Goal: Navigation & Orientation: Locate item on page

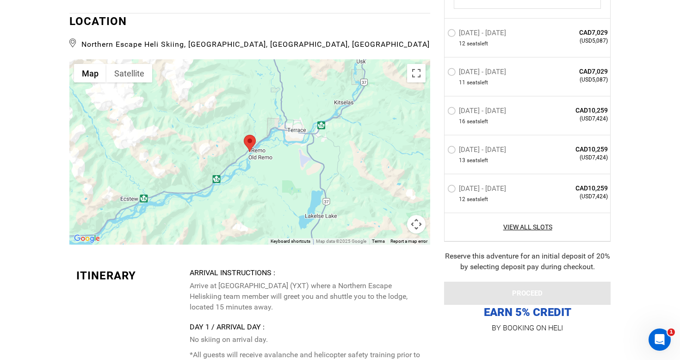
scroll to position [2277, 0]
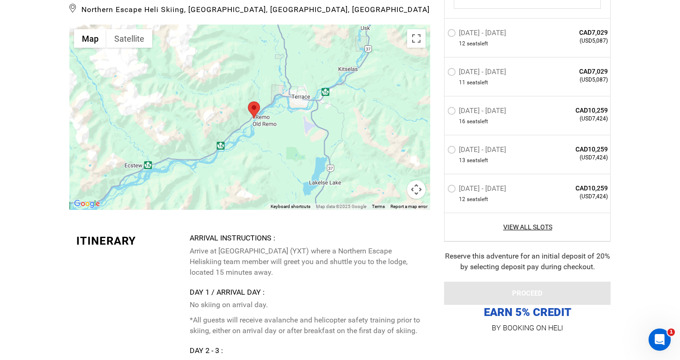
drag, startPoint x: 350, startPoint y: 107, endPoint x: 426, endPoint y: 152, distance: 88.8
click at [424, 151] on div at bounding box center [249, 117] width 361 height 185
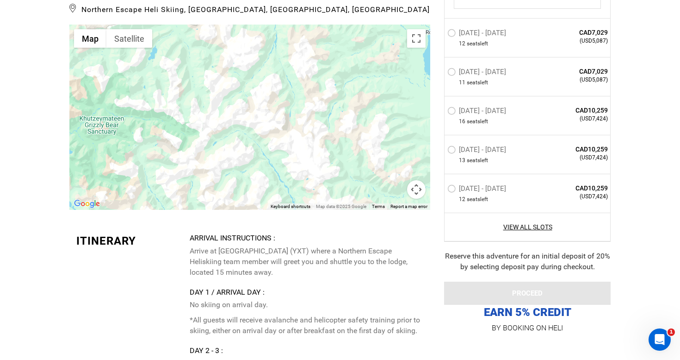
drag, startPoint x: 366, startPoint y: 66, endPoint x: 369, endPoint y: 0, distance: 66.2
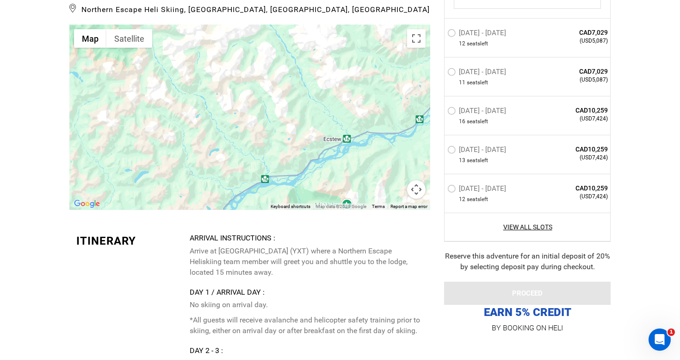
drag, startPoint x: 346, startPoint y: 92, endPoint x: 372, endPoint y: -54, distance: 148.1
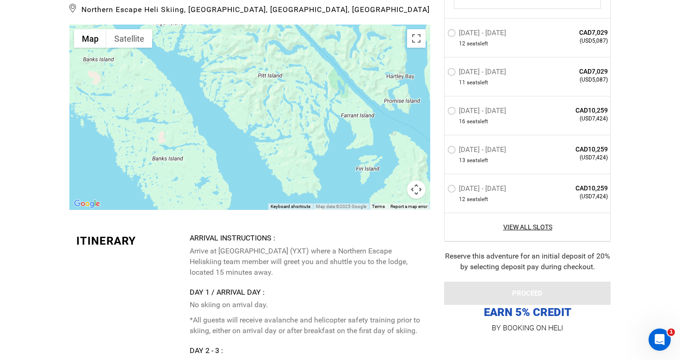
drag, startPoint x: 309, startPoint y: 115, endPoint x: 293, endPoint y: 69, distance: 48.4
click at [294, 71] on div at bounding box center [249, 117] width 361 height 185
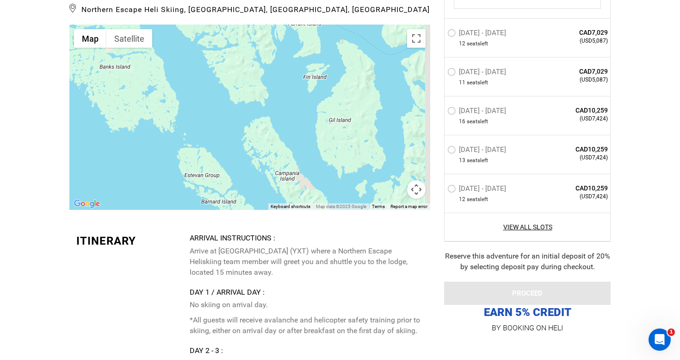
drag, startPoint x: 254, startPoint y: 71, endPoint x: 188, endPoint y: 71, distance: 66.2
click at [188, 71] on div at bounding box center [249, 117] width 361 height 185
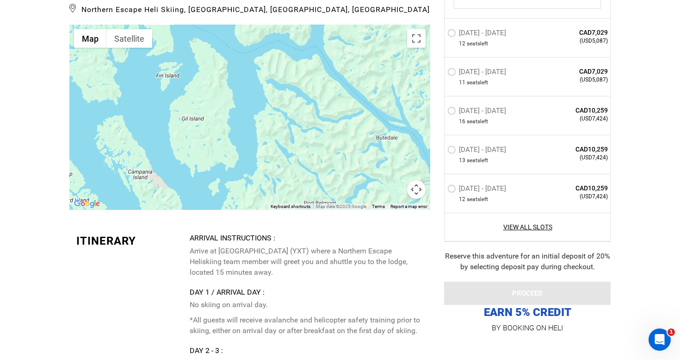
click at [413, 180] on button "Map camera controls" at bounding box center [416, 189] width 19 height 19
click at [395, 180] on button "Zoom out" at bounding box center [393, 189] width 19 height 19
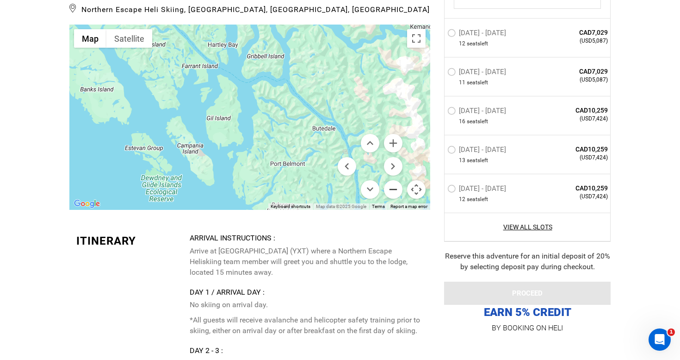
click at [395, 180] on button "Zoom out" at bounding box center [393, 189] width 19 height 19
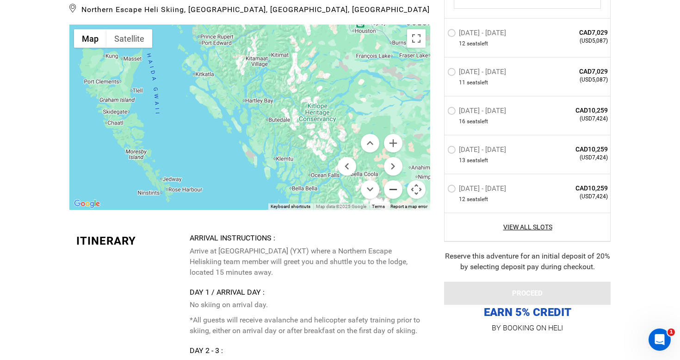
click at [395, 180] on button "Zoom out" at bounding box center [393, 189] width 19 height 19
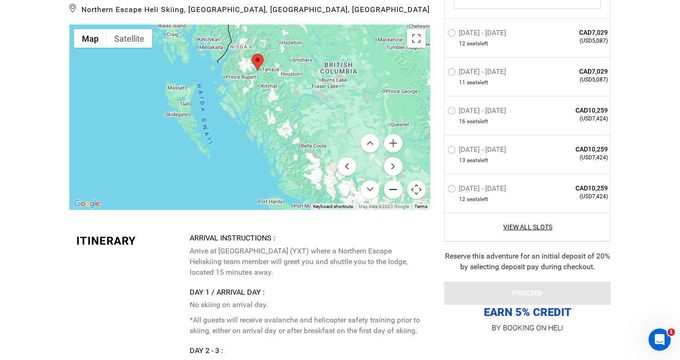
click at [395, 180] on button "Zoom out" at bounding box center [393, 189] width 19 height 19
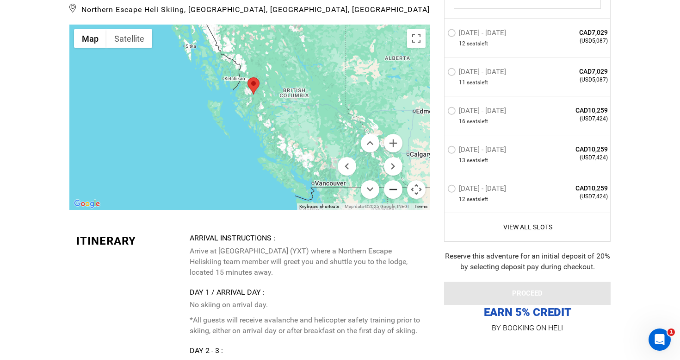
click at [395, 180] on button "Zoom out" at bounding box center [393, 189] width 19 height 19
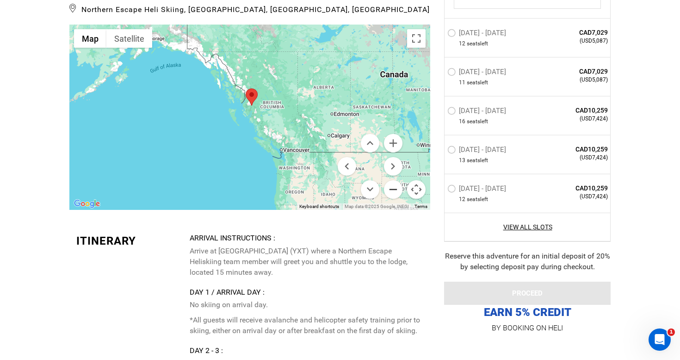
click at [395, 180] on button "Zoom out" at bounding box center [393, 189] width 19 height 19
